Goal: Task Accomplishment & Management: Use online tool/utility

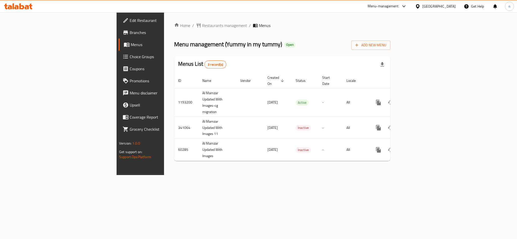
click at [130, 58] on span "Choice Groups" at bounding box center [164, 57] width 69 height 6
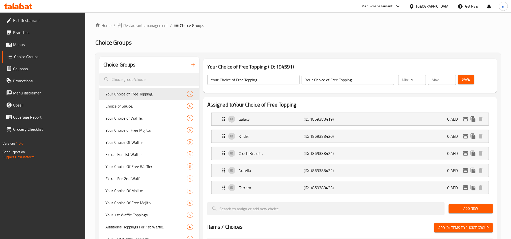
click at [136, 71] on div at bounding box center [255, 119] width 511 height 239
click at [130, 77] on input "search" at bounding box center [149, 79] width 100 height 13
paste input "How do you like it"
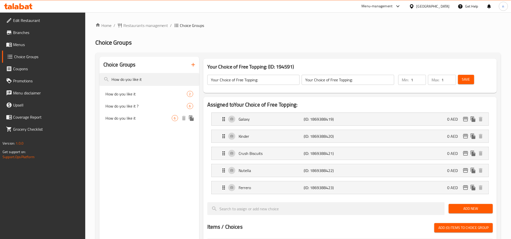
type input "How do you like it"
click at [119, 118] on span "How do you like it" at bounding box center [138, 118] width 66 height 6
type input "How do you like it"
type input "كيف تريده"
